Goal: Information Seeking & Learning: Learn about a topic

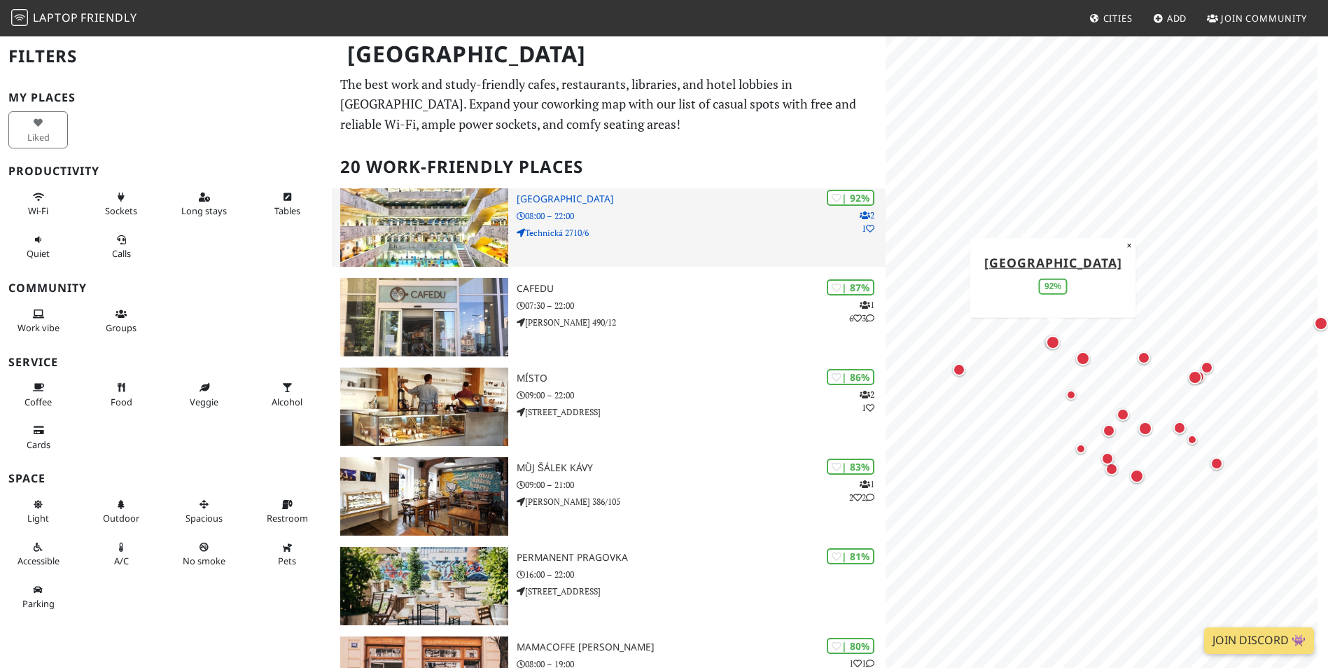
click at [571, 203] on h3 "[GEOGRAPHIC_DATA]" at bounding box center [701, 199] width 369 height 12
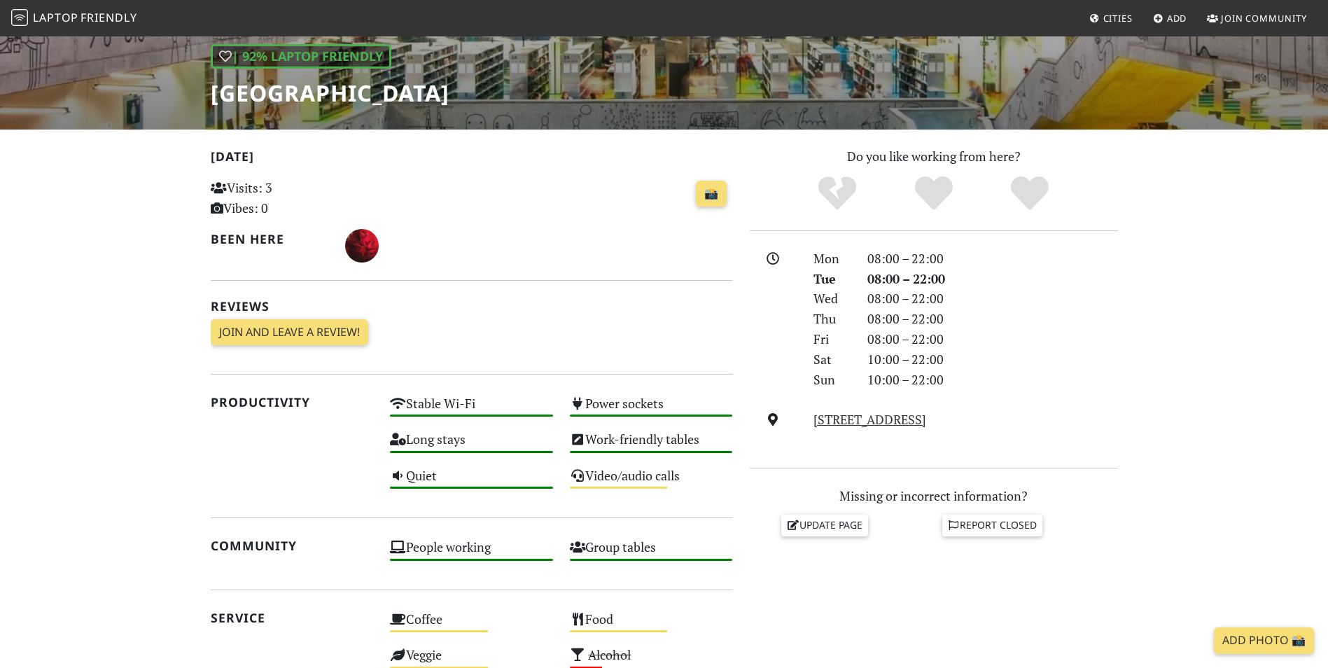
scroll to position [91, 0]
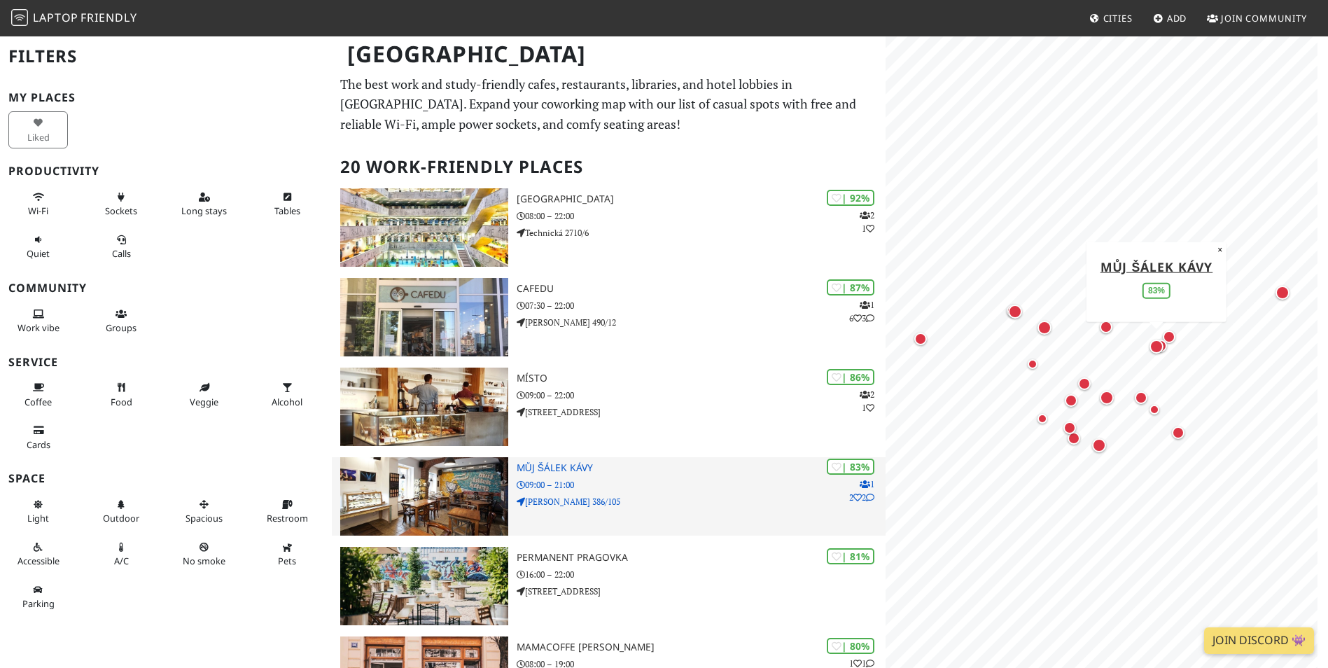
click at [480, 480] on img at bounding box center [423, 496] width 167 height 78
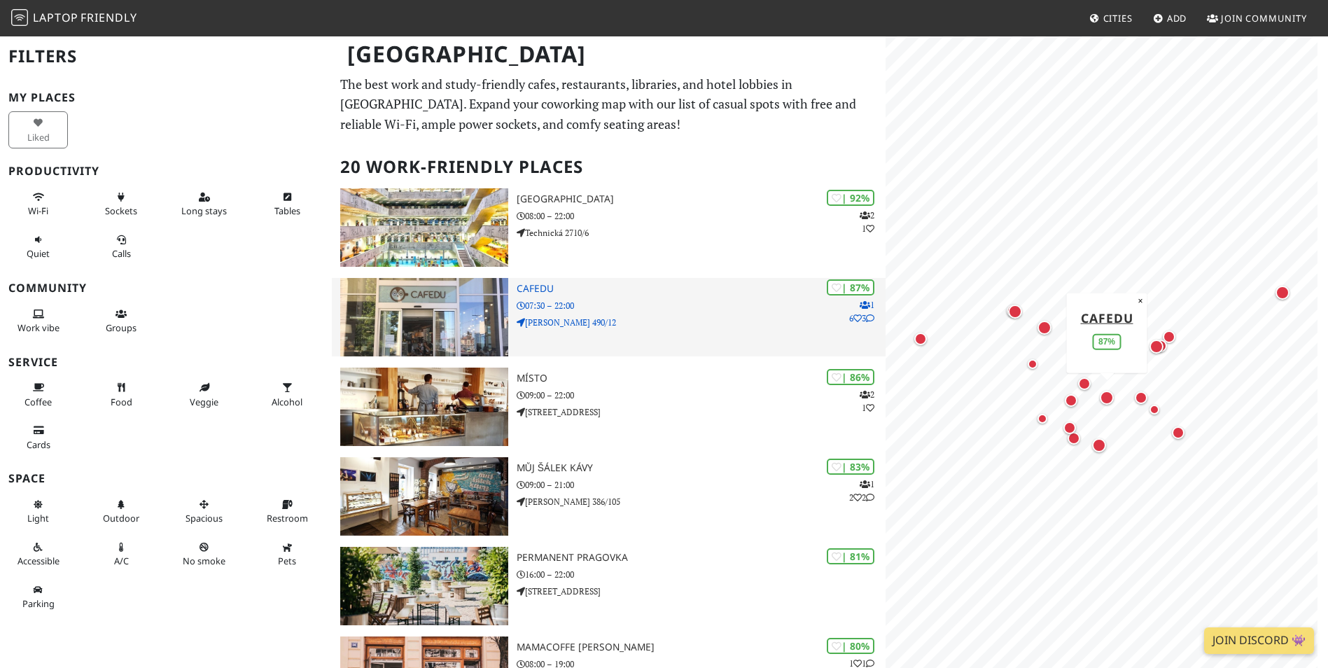
click at [550, 344] on div "| 87% 1 6 3 Cafedu 07:30 – 22:00 Škrétova 490/12" at bounding box center [701, 317] width 369 height 78
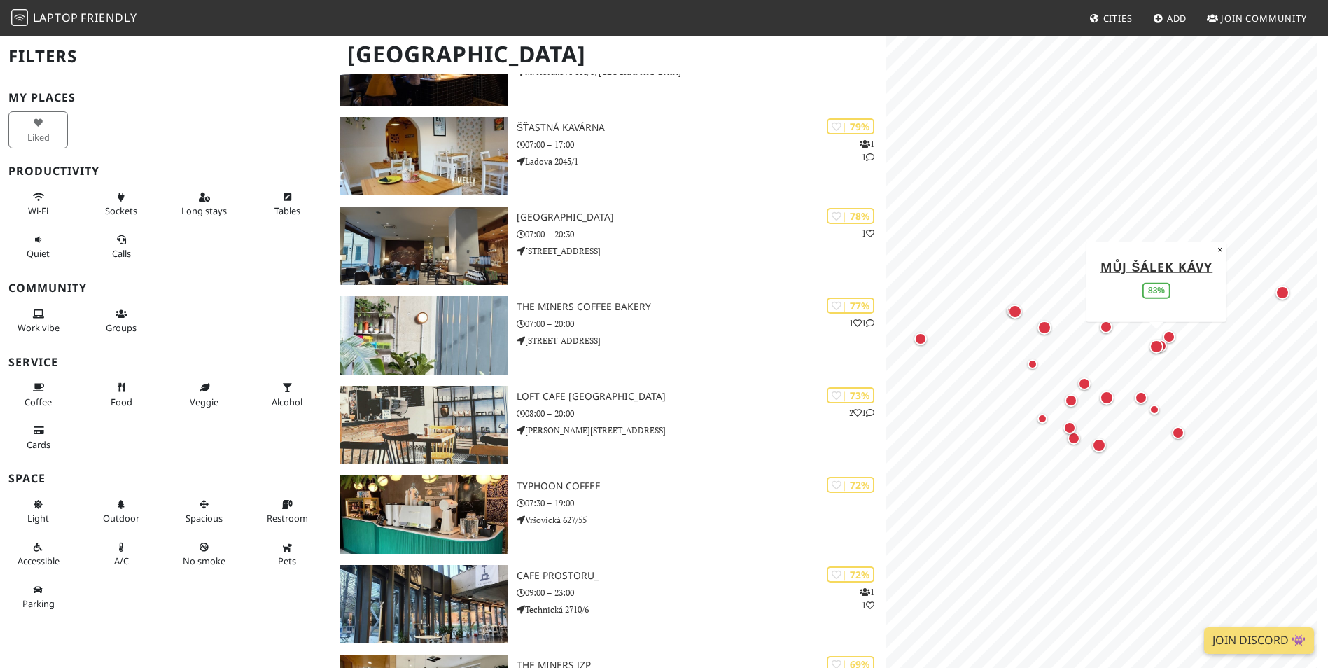
scroll to position [887, 0]
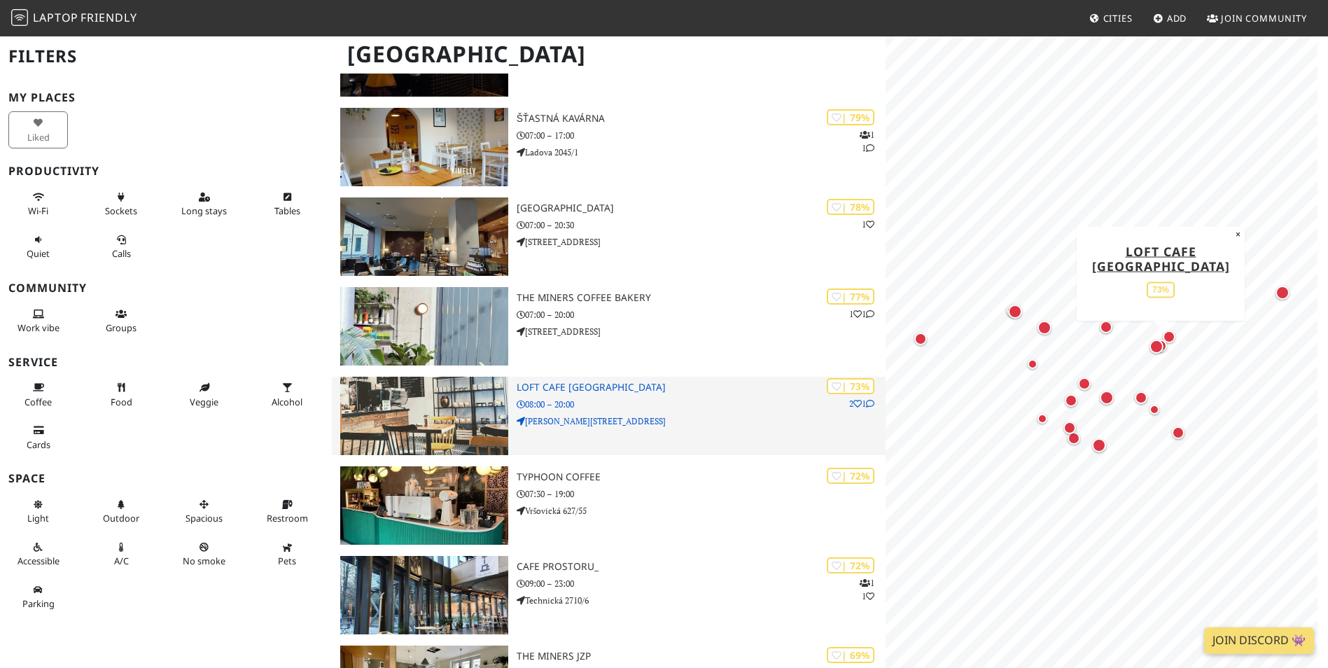
click at [440, 417] on img at bounding box center [423, 416] width 167 height 78
